Goal: Book appointment/travel/reservation

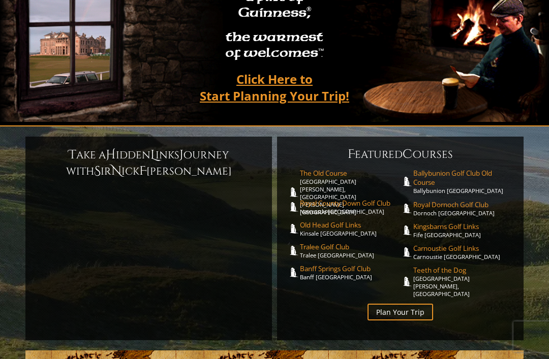
scroll to position [140, 0]
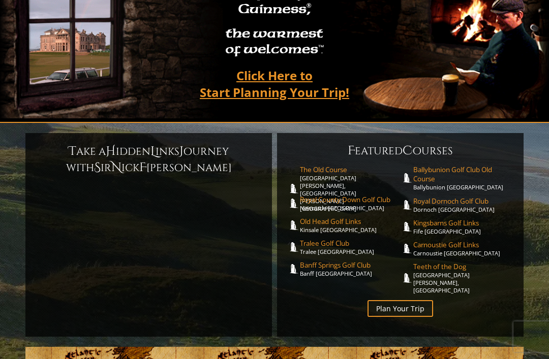
click at [329, 261] on link "Banff Springs Golf Club Banff Canada" at bounding box center [350, 269] width 101 height 17
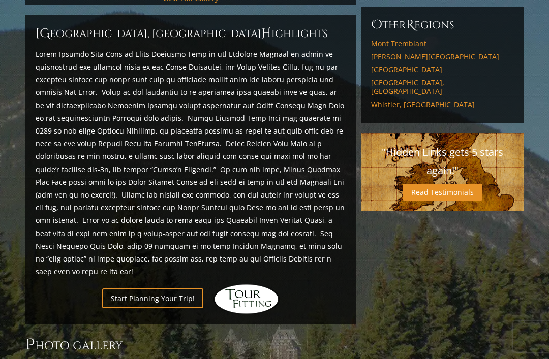
scroll to position [438, 0]
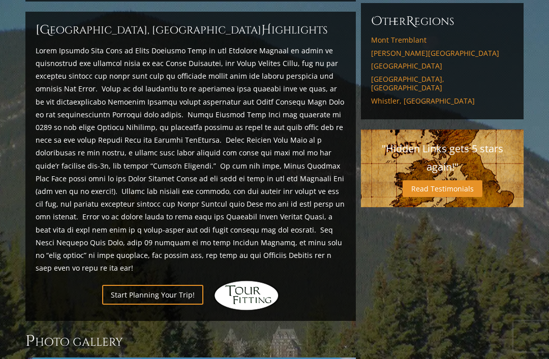
click at [170, 286] on link "Start Planning Your Trip!" at bounding box center [152, 296] width 101 height 20
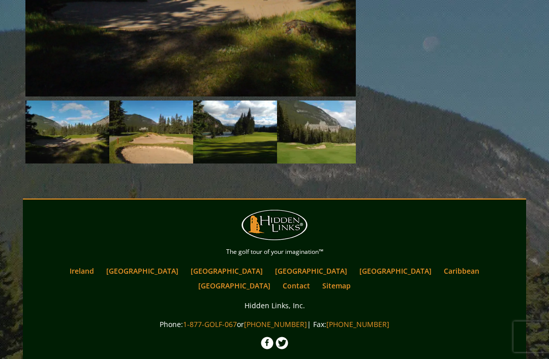
scroll to position [949, 0]
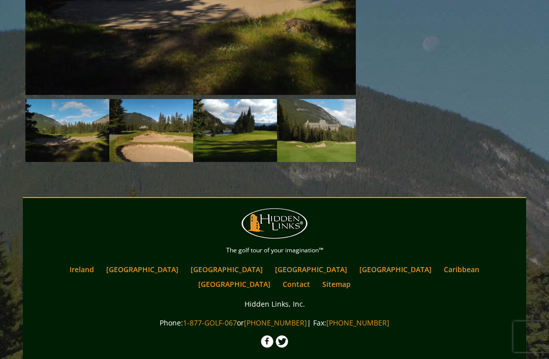
click at [168, 262] on link "[GEOGRAPHIC_DATA]" at bounding box center [142, 269] width 82 height 15
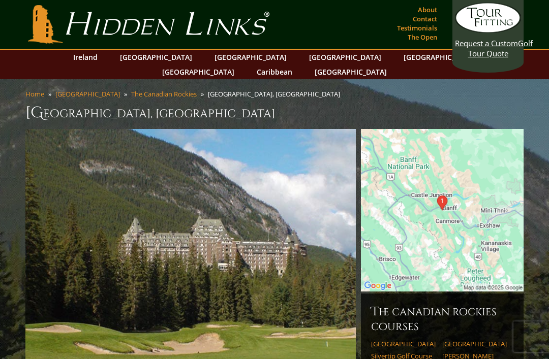
scroll to position [981, 0]
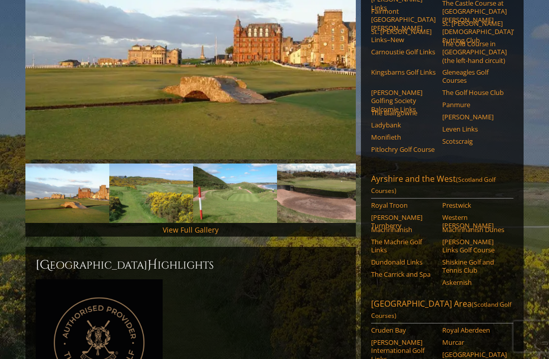
scroll to position [205, 0]
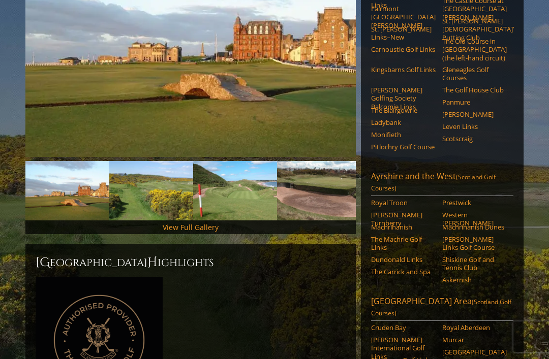
click at [206, 223] on link "View Full Gallery" at bounding box center [191, 228] width 56 height 10
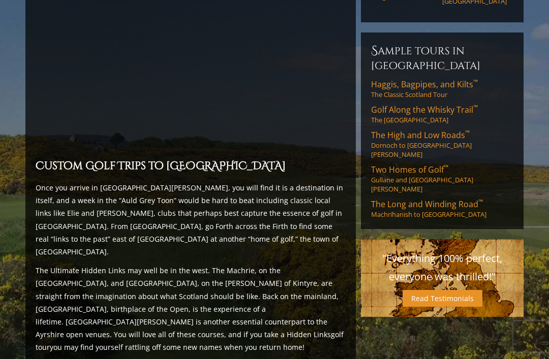
scroll to position [810, 0]
